Goal: Task Accomplishment & Management: Use online tool/utility

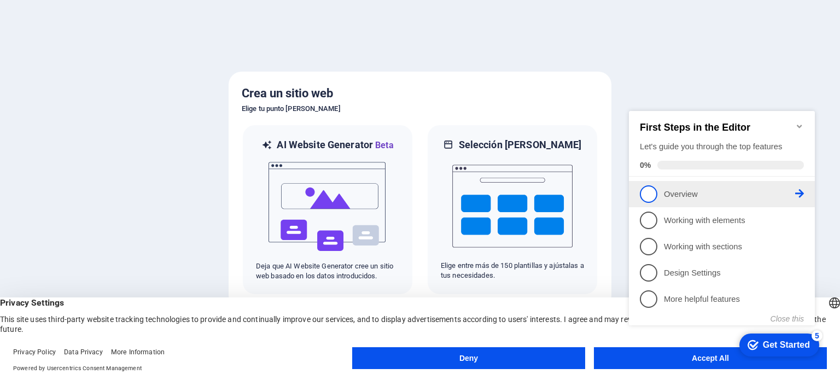
click at [653, 195] on span "1" at bounding box center [649, 194] width 18 height 18
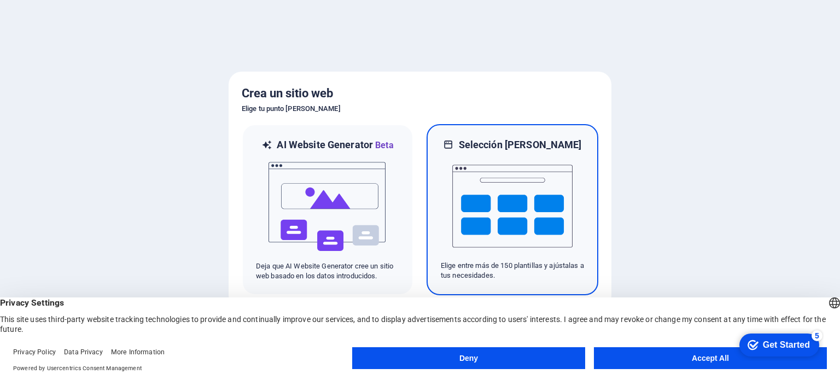
click at [531, 201] on img at bounding box center [512, 206] width 120 height 109
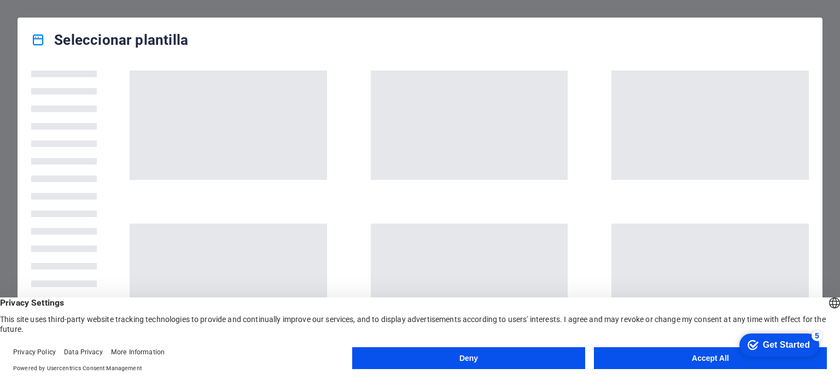
click at [778, 348] on div "Get Started" at bounding box center [786, 345] width 47 height 10
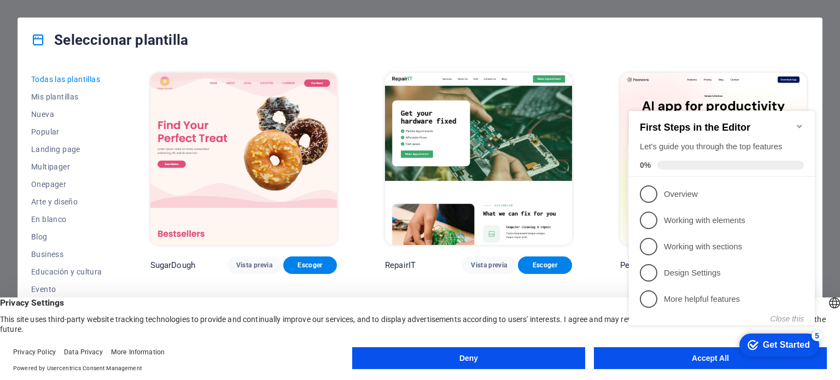
click at [799, 125] on icon "Minimize checklist" at bounding box center [799, 126] width 5 height 3
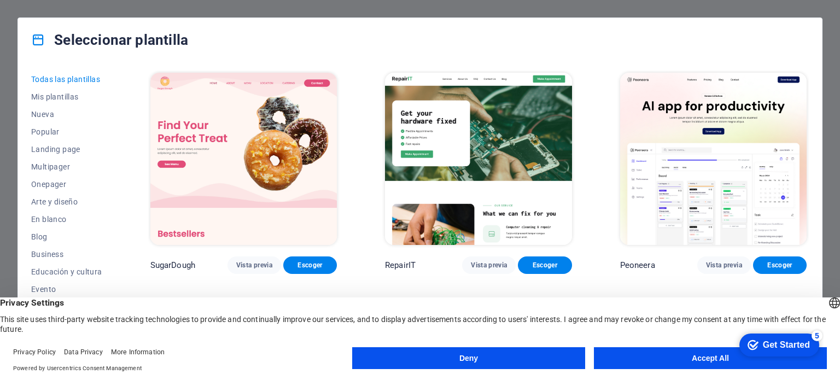
click at [688, 361] on button "Accept All" at bounding box center [710, 358] width 233 height 22
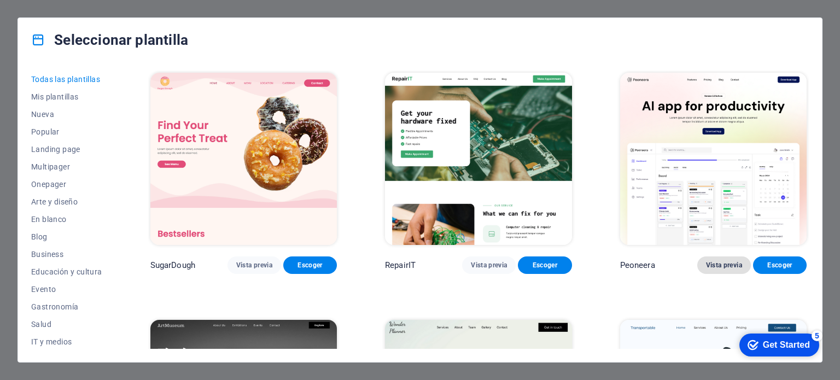
click at [716, 264] on span "Vista previa" at bounding box center [724, 265] width 36 height 9
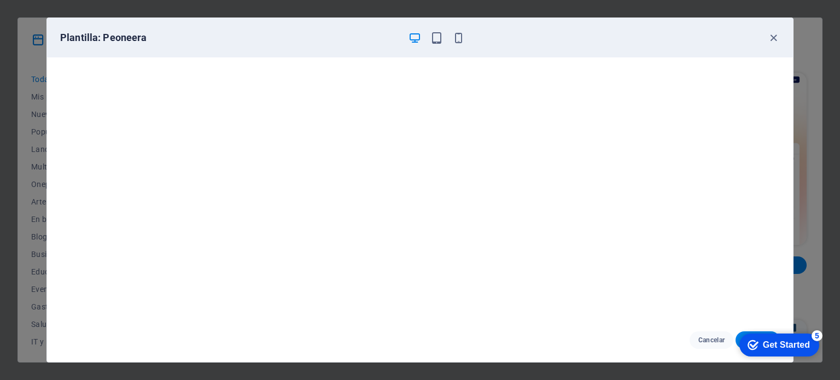
click at [417, 39] on icon "button" at bounding box center [415, 38] width 13 height 13
click at [433, 40] on icon "button" at bounding box center [437, 38] width 13 height 13
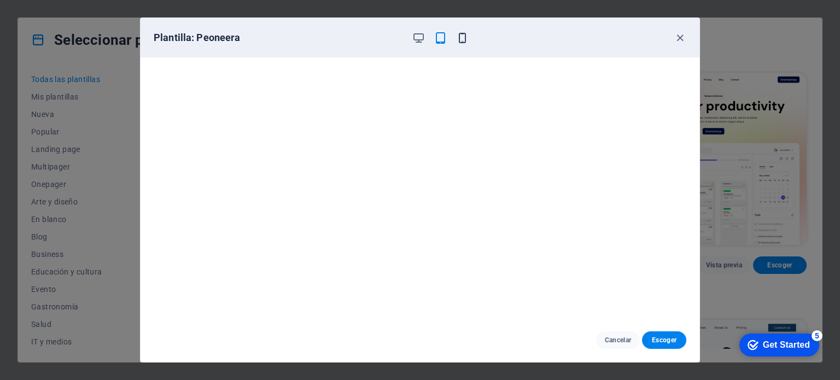
click at [461, 41] on icon "button" at bounding box center [462, 38] width 13 height 13
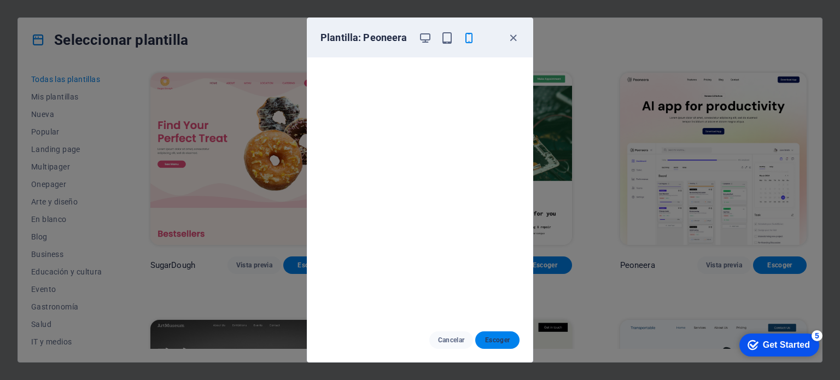
click at [493, 341] on span "Escoger" at bounding box center [497, 340] width 27 height 9
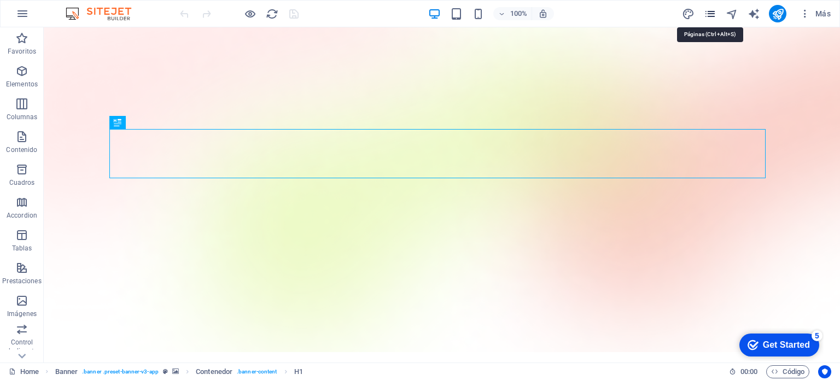
click at [708, 15] on icon "pages" at bounding box center [710, 14] width 13 height 13
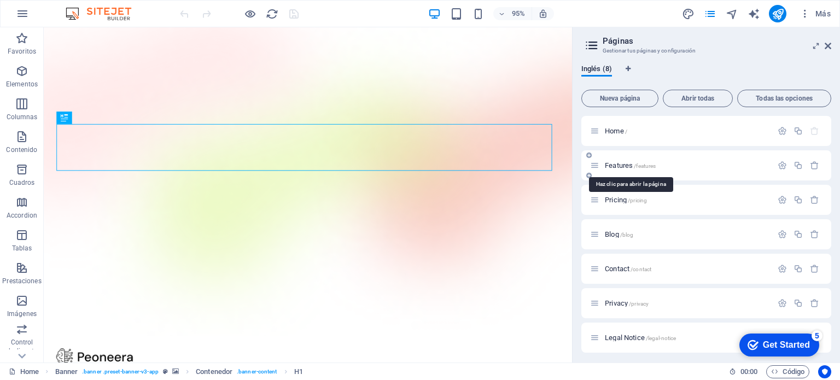
click at [619, 167] on span "Features /features" at bounding box center [630, 165] width 51 height 8
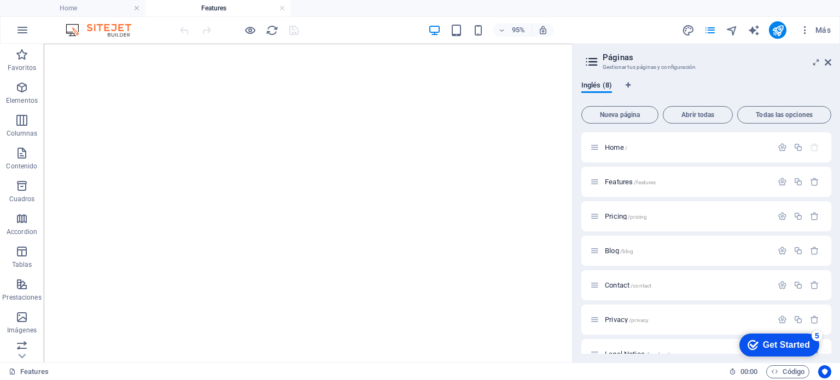
click at [787, 343] on div "Get Started" at bounding box center [786, 345] width 47 height 10
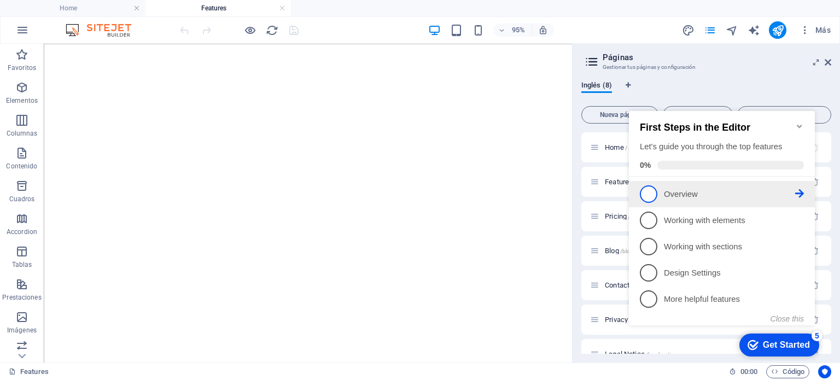
click at [655, 191] on span "1" at bounding box center [649, 194] width 18 height 18
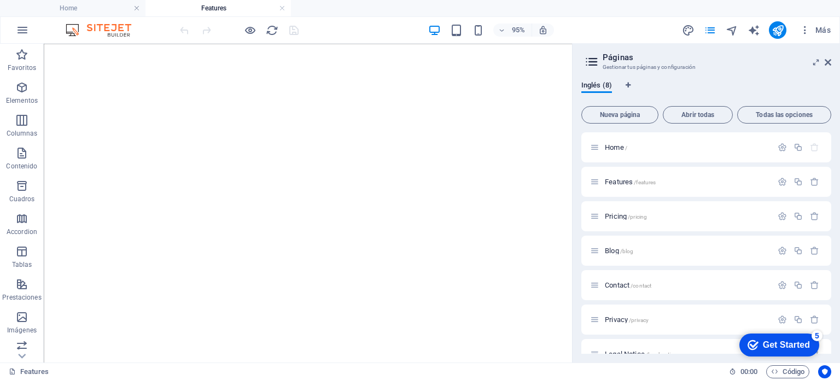
click at [790, 343] on div "Get Started" at bounding box center [786, 345] width 47 height 10
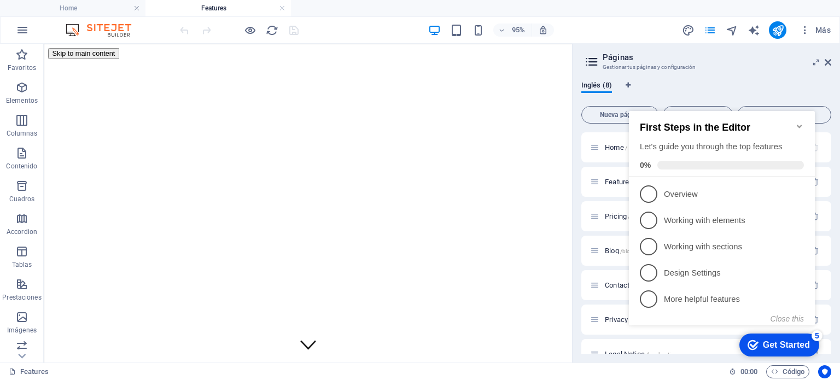
click at [799, 125] on icon "Minimize checklist" at bounding box center [799, 126] width 5 height 3
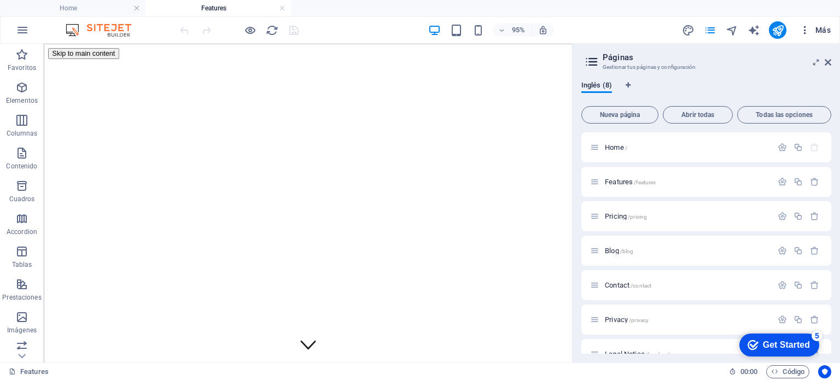
click at [804, 30] on icon "button" at bounding box center [805, 30] width 11 height 11
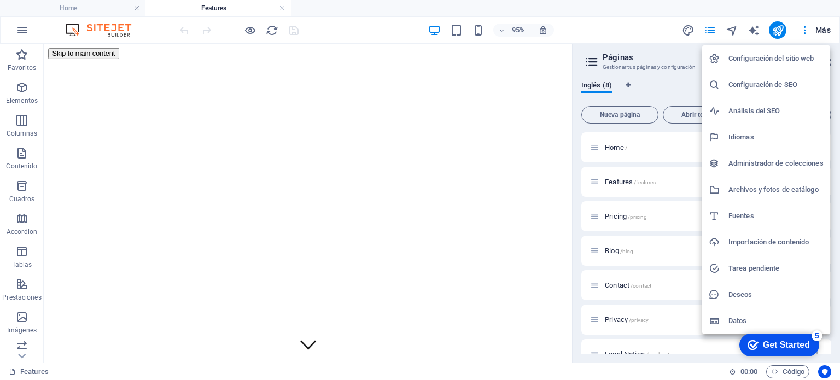
click at [103, 8] on div at bounding box center [420, 190] width 840 height 380
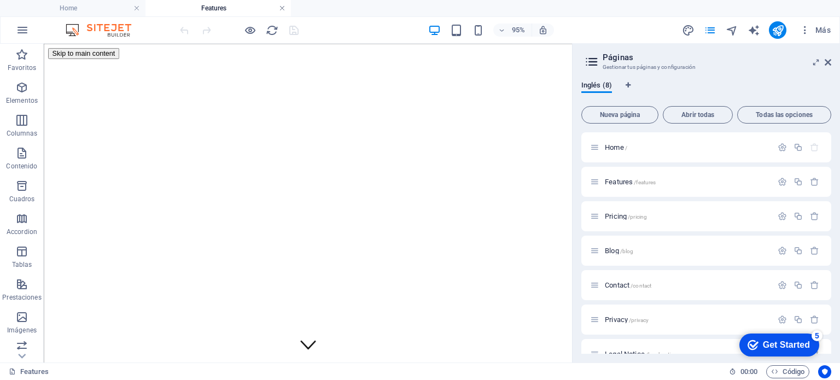
click at [282, 10] on link at bounding box center [282, 8] width 7 height 10
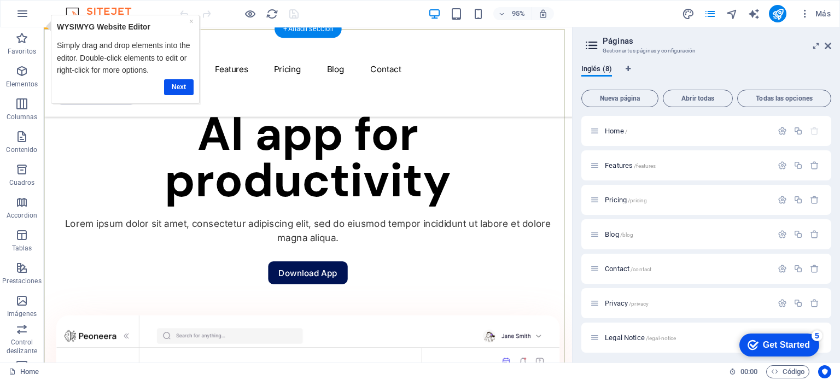
scroll to position [766, 0]
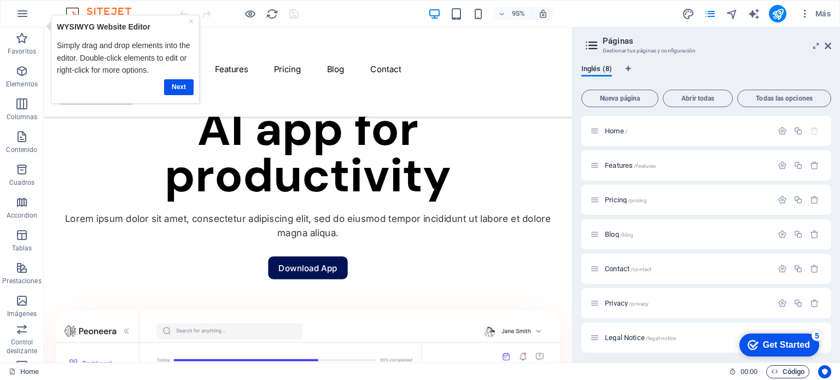
click at [790, 370] on span "Código" at bounding box center [787, 371] width 33 height 13
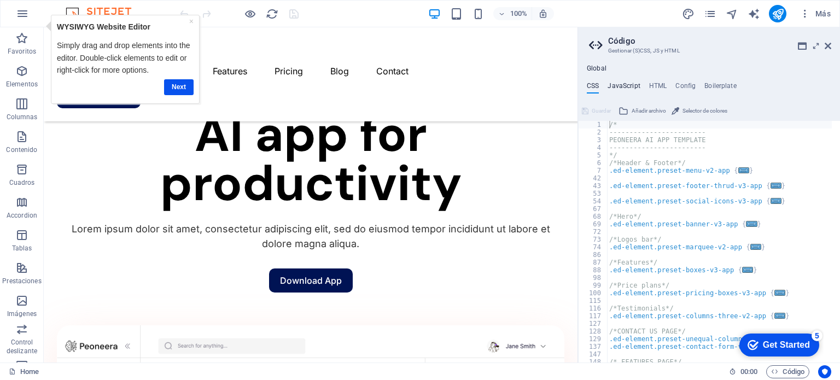
click at [618, 89] on h4 "JavaScript" at bounding box center [624, 88] width 32 height 12
type textarea "/* JS for preset "Menu V2" */"
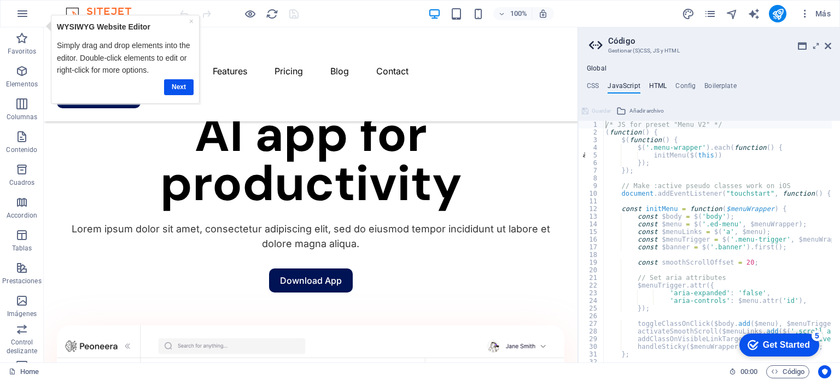
click at [659, 86] on h4 "HTML" at bounding box center [658, 88] width 18 height 12
type textarea "<button href="#main-content" class="wv-link-content button">Skip to main conten…"
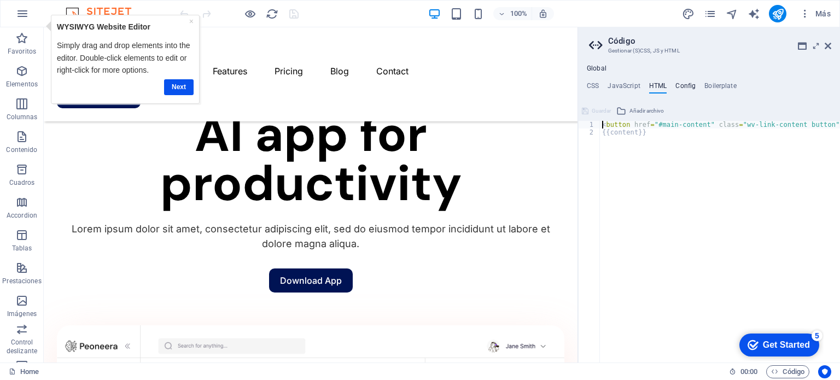
click at [686, 87] on h4 "Config" at bounding box center [686, 88] width 20 height 12
type textarea "$color-background: #ffffff;"
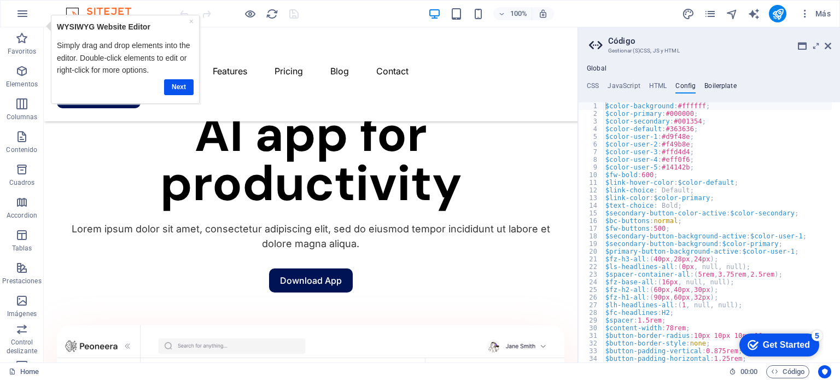
click at [710, 86] on h4 "Boilerplate" at bounding box center [721, 88] width 32 height 12
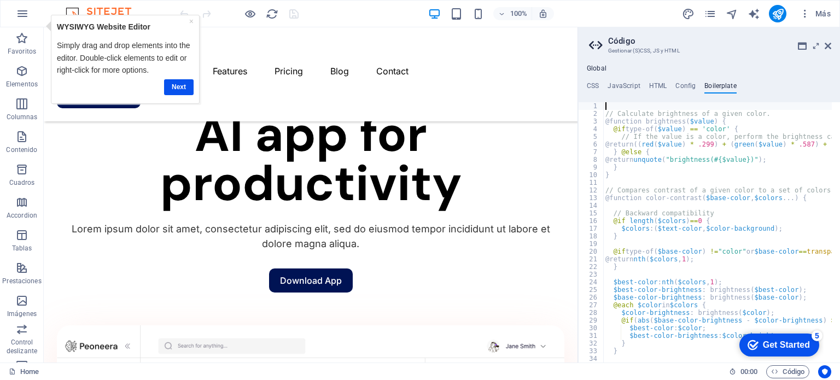
click at [794, 344] on div "Get Started" at bounding box center [786, 345] width 47 height 10
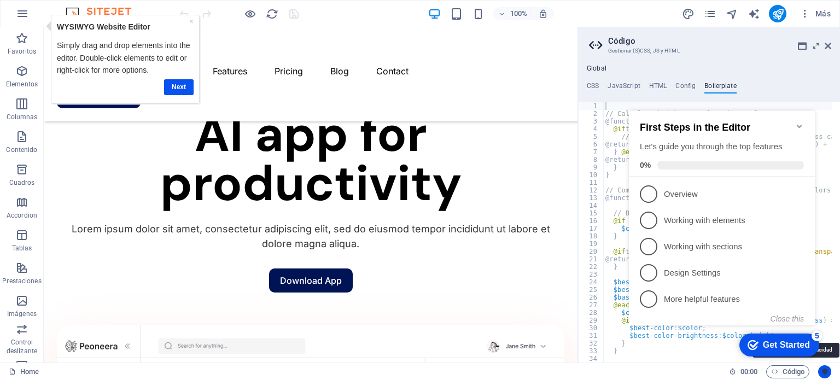
click at [826, 367] on button "Usercentrics" at bounding box center [824, 371] width 13 height 13
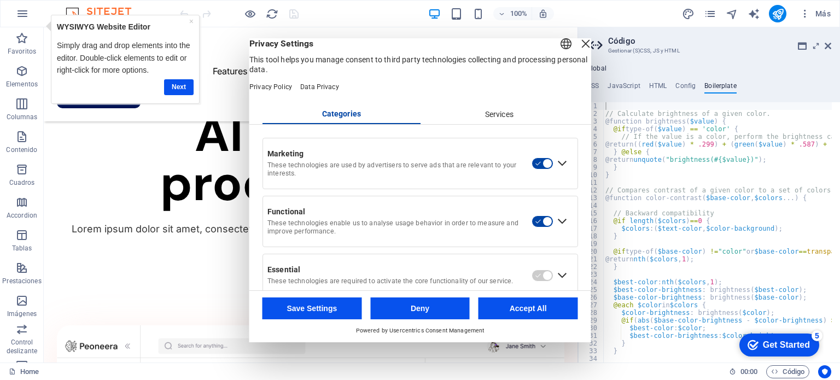
click at [538, 309] on button "Accept All" at bounding box center [529, 309] width 100 height 22
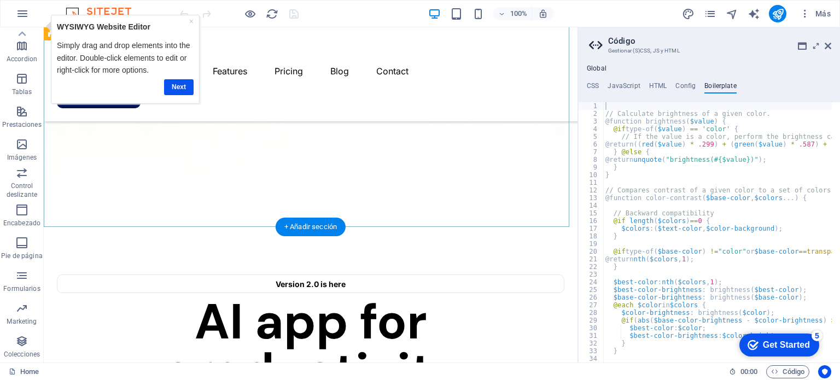
scroll to position [531, 0]
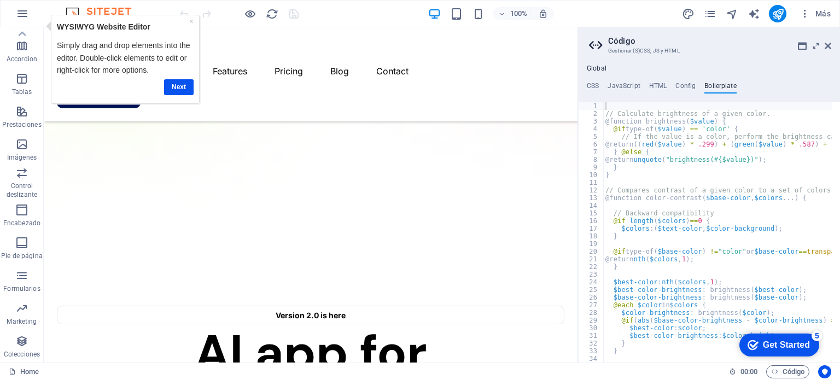
click at [317, 12] on div "100% Más" at bounding box center [507, 14] width 658 height 18
click at [181, 89] on link "Next" at bounding box center [179, 87] width 30 height 16
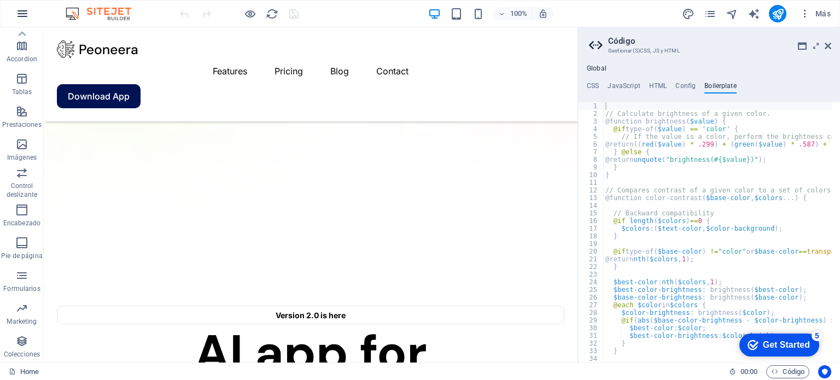
click at [20, 13] on icon "button" at bounding box center [22, 13] width 13 height 13
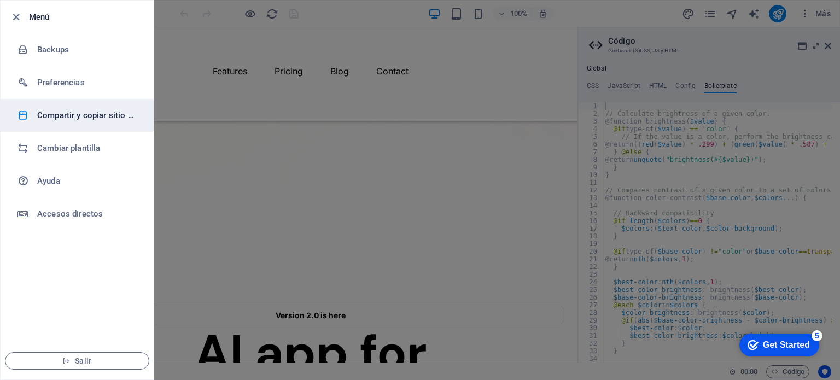
click at [98, 111] on h6 "Compartir y copiar sitio web" at bounding box center [87, 115] width 101 height 13
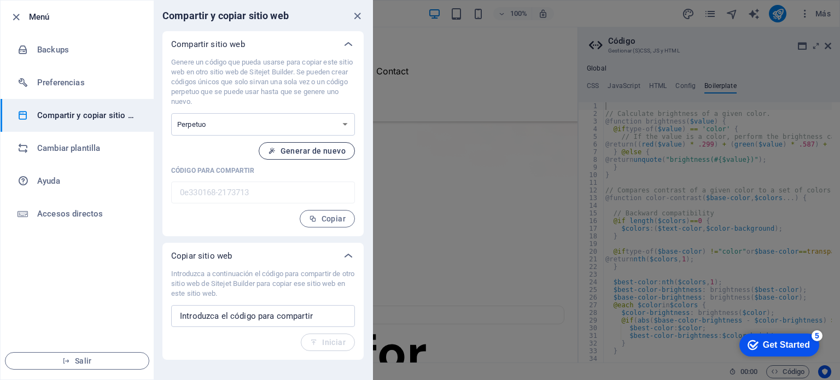
click at [304, 151] on span "Generar de nuevo" at bounding box center [307, 151] width 78 height 9
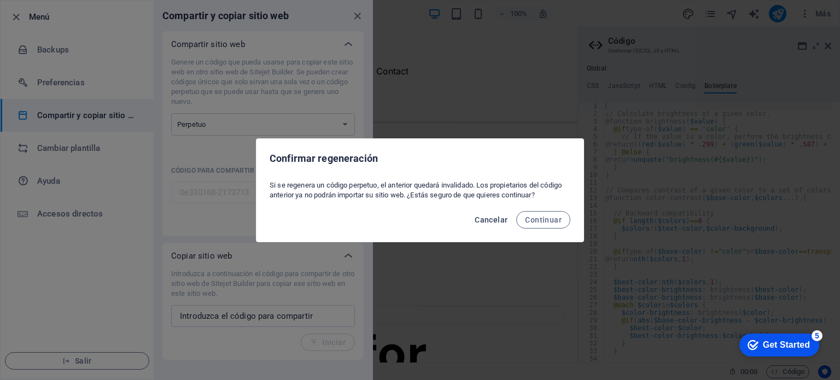
click at [503, 222] on span "Cancelar" at bounding box center [491, 220] width 33 height 9
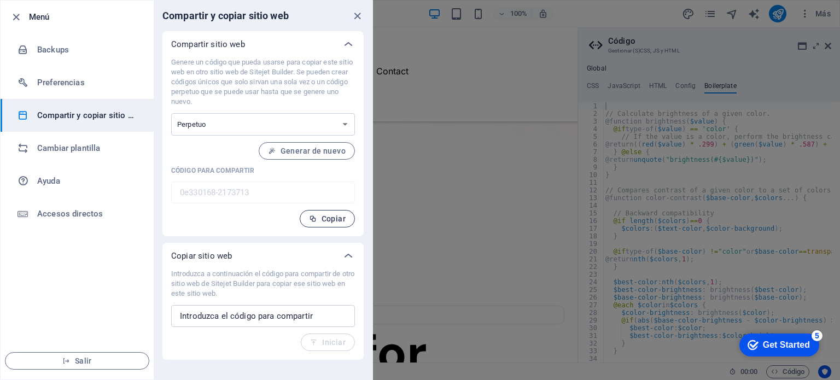
click at [335, 219] on span "Copiar" at bounding box center [327, 218] width 37 height 9
click at [303, 312] on input "text" at bounding box center [263, 316] width 184 height 22
paste input "0e330168-2173713"
type input "0e330168-2173713"
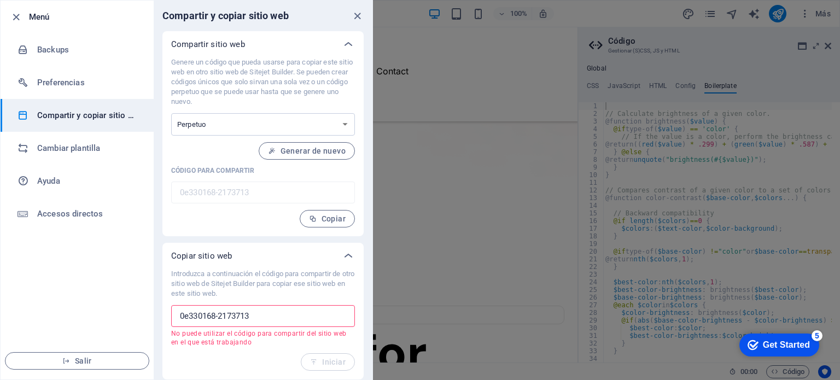
drag, startPoint x: 289, startPoint y: 318, endPoint x: 102, endPoint y: 316, distance: 187.1
click at [102, 316] on div "Menú Backups Preferencias Compartir y copiar sitio web Cambiar plantilla Ayuda …" at bounding box center [186, 190] width 373 height 380
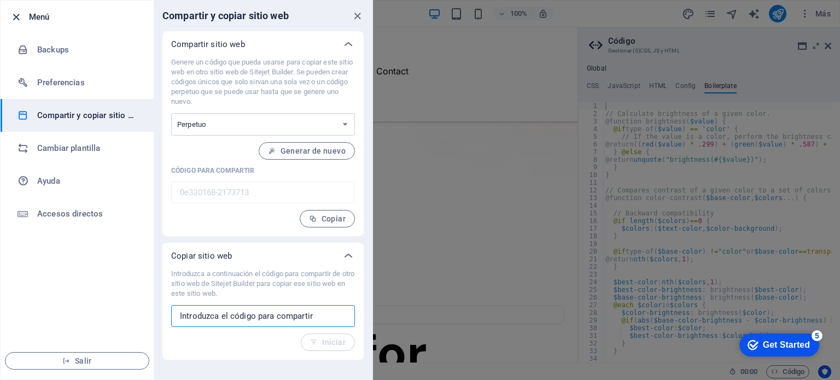
click at [17, 17] on icon "button" at bounding box center [16, 17] width 13 height 13
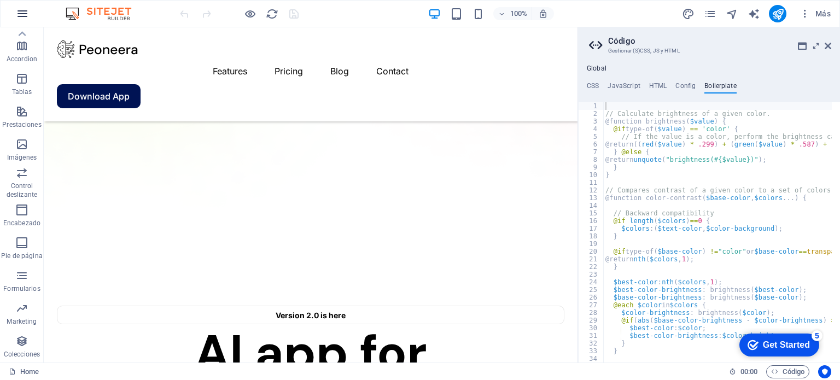
click at [23, 10] on icon "button" at bounding box center [22, 13] width 13 height 13
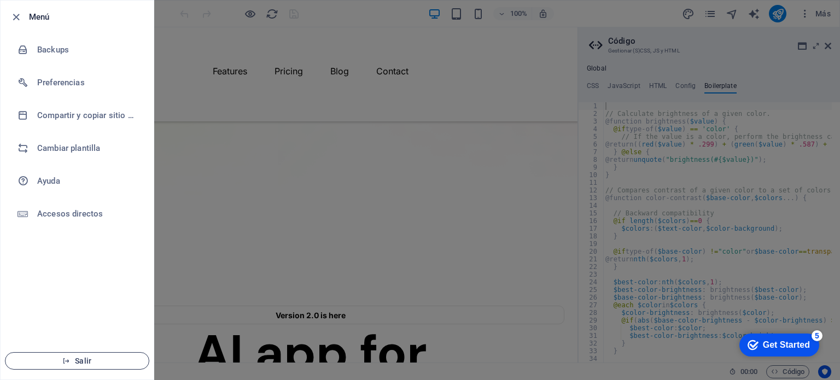
click at [77, 363] on span "Salir" at bounding box center [77, 361] width 126 height 9
